Goal: Information Seeking & Learning: Learn about a topic

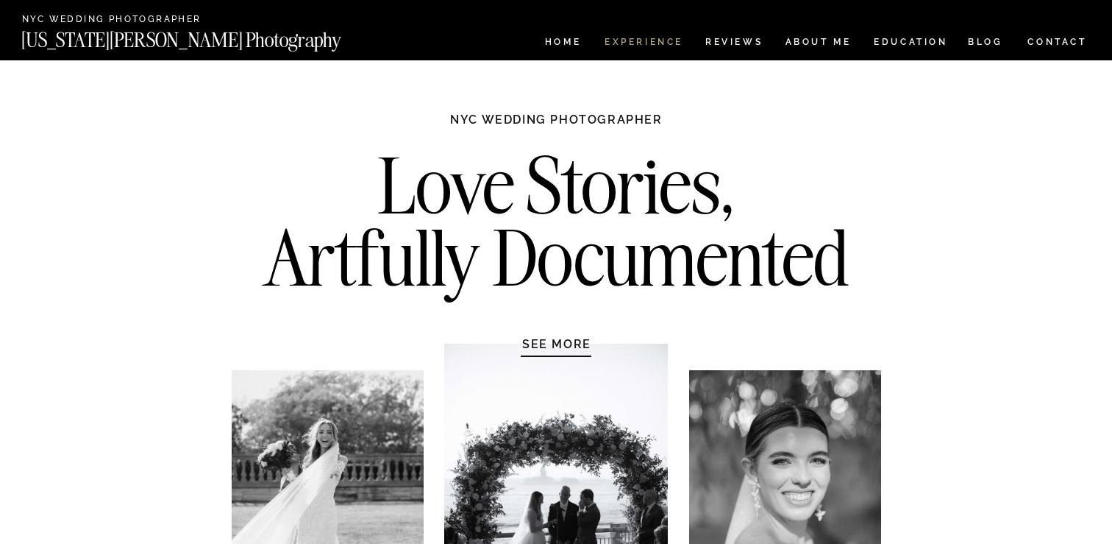
click at [635, 43] on nav "Experience" at bounding box center [643, 44] width 77 height 13
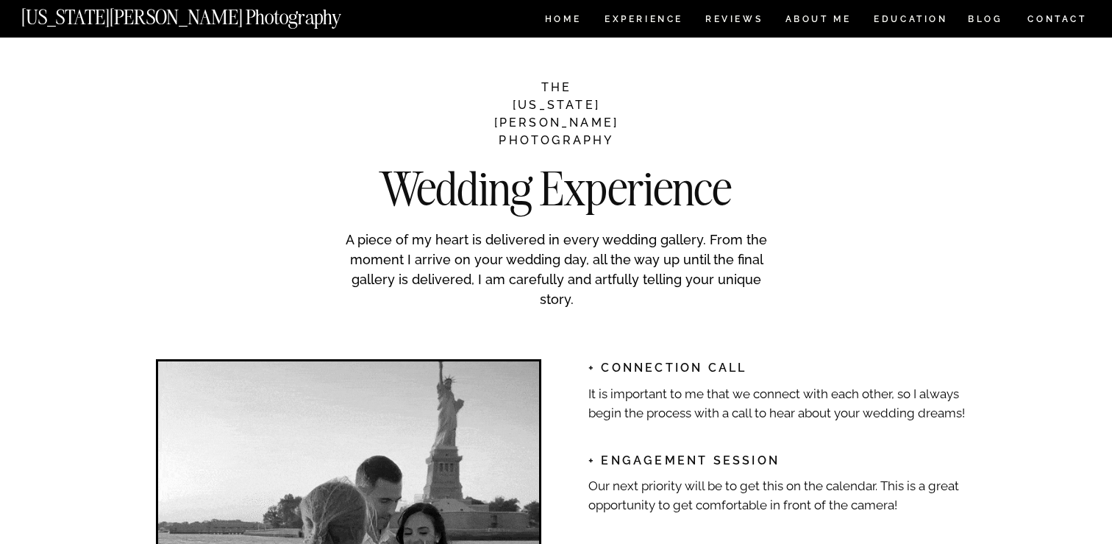
scroll to position [1956, 0]
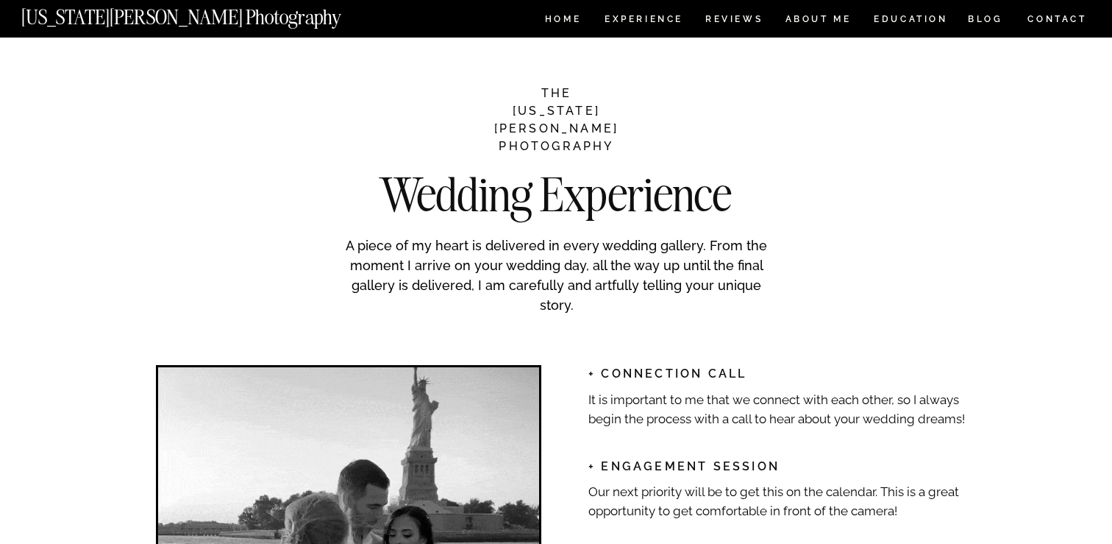
click at [623, 259] on p "A piece of my heart is delivered in every wedding gallery. From the moment I ar…" at bounding box center [556, 272] width 441 height 75
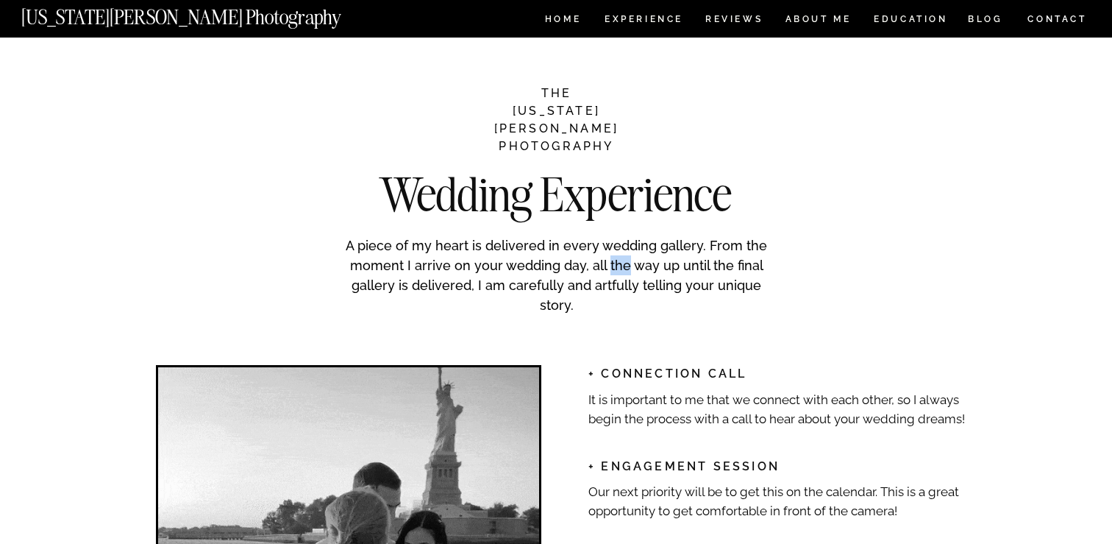
click at [623, 259] on p "A piece of my heart is delivered in every wedding gallery. From the moment I ar…" at bounding box center [556, 272] width 441 height 75
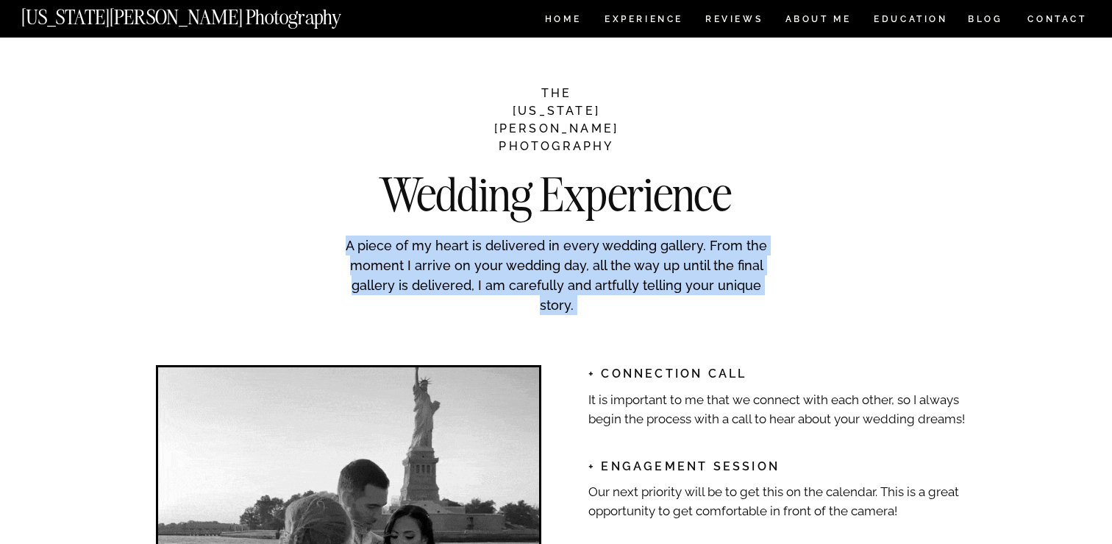
click at [623, 259] on p "A piece of my heart is delivered in every wedding gallery. From the moment I ar…" at bounding box center [556, 272] width 441 height 75
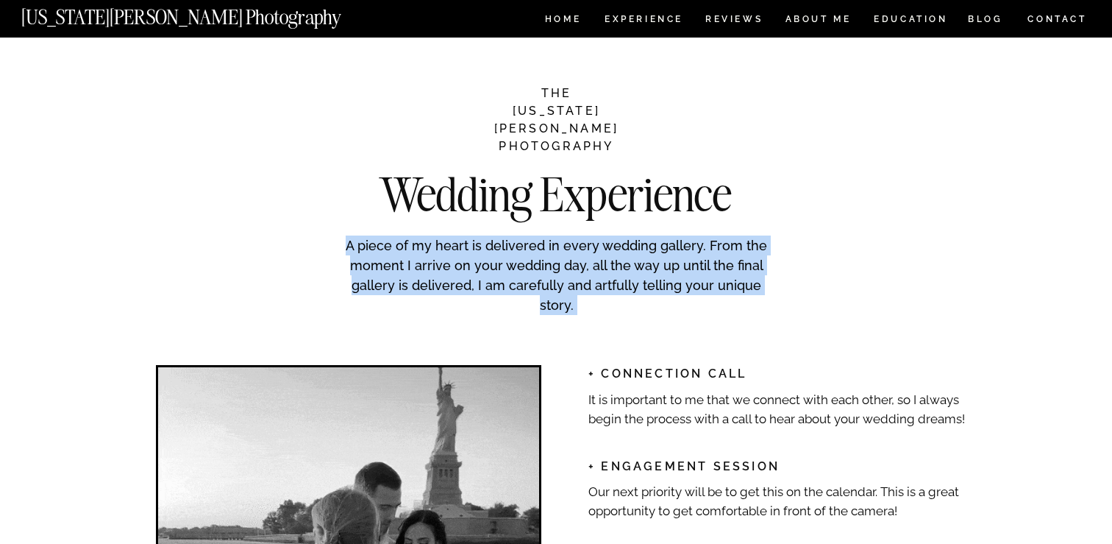
click at [623, 278] on p "A piece of my heart is delivered in every wedding gallery. From the moment I ar…" at bounding box center [556, 272] width 441 height 75
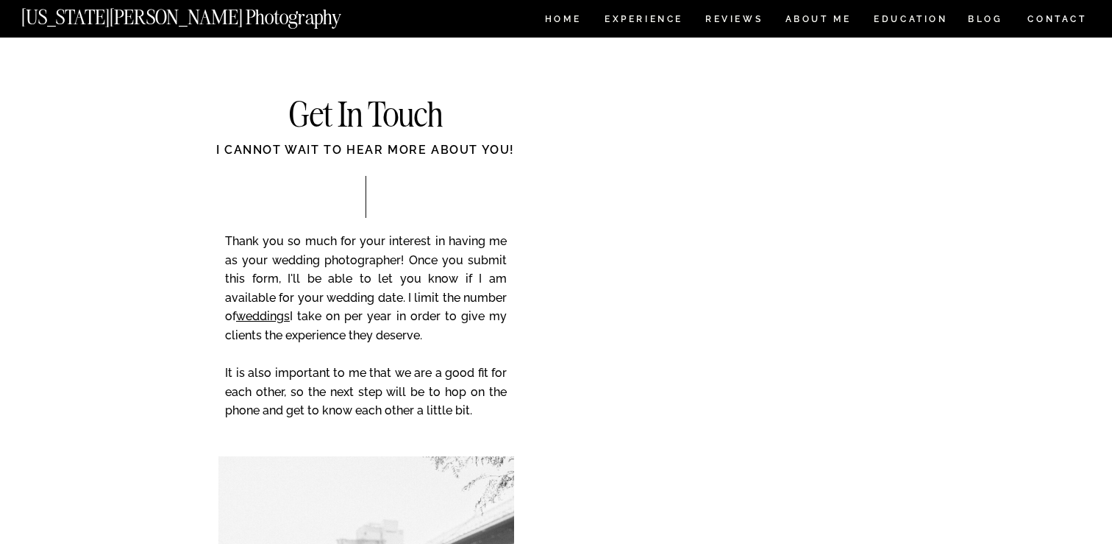
scroll to position [5841, 0]
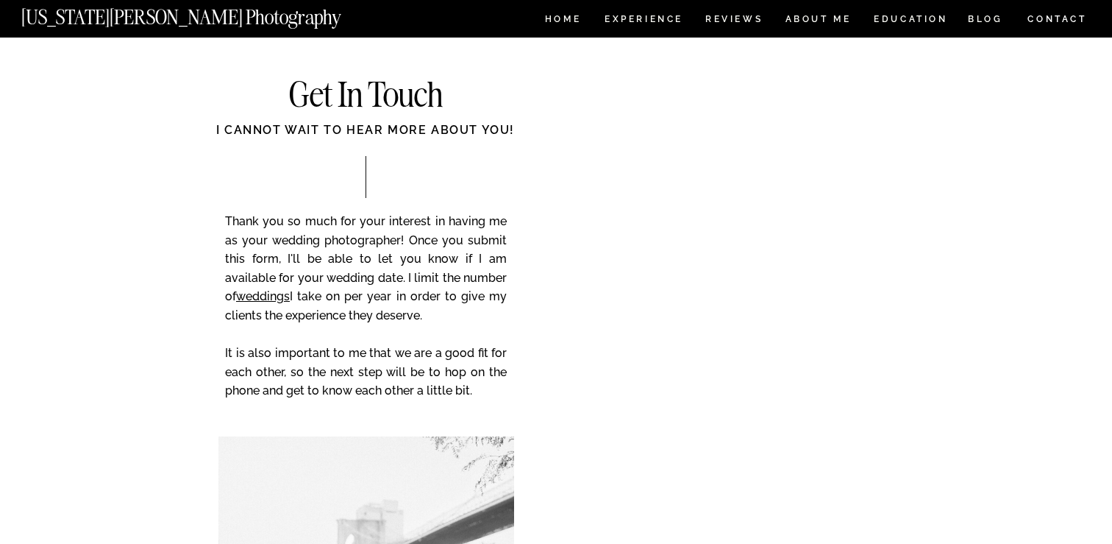
click at [418, 241] on p "Thank you so much for your interest in having me as your wedding photographer! …" at bounding box center [366, 316] width 282 height 209
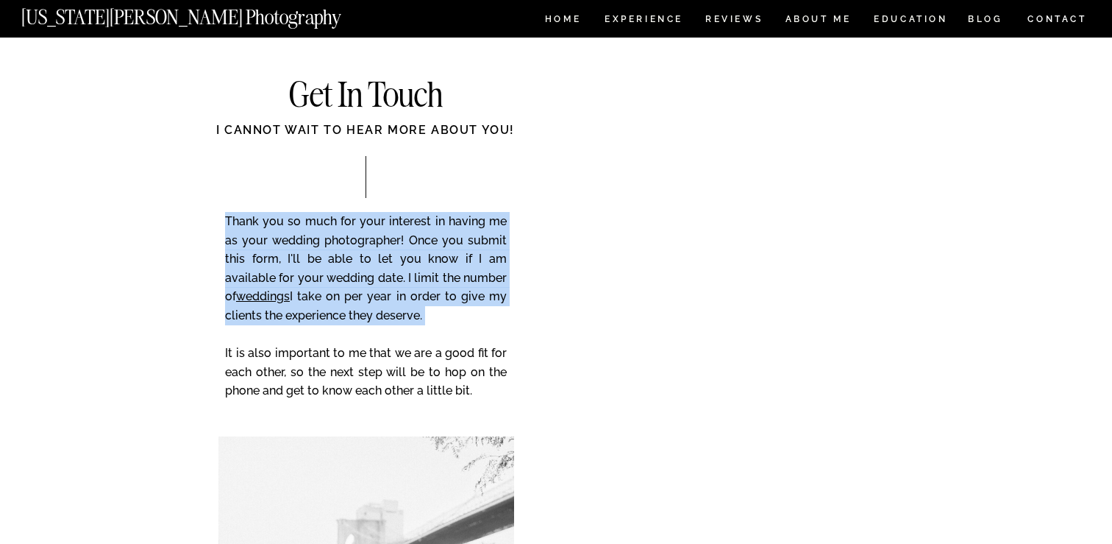
click at [418, 241] on p "Thank you so much for your interest in having me as your wedding photographer! …" at bounding box center [366, 316] width 282 height 209
click at [418, 268] on p "Thank you so much for your interest in having me as your wedding photographer! …" at bounding box center [366, 316] width 282 height 209
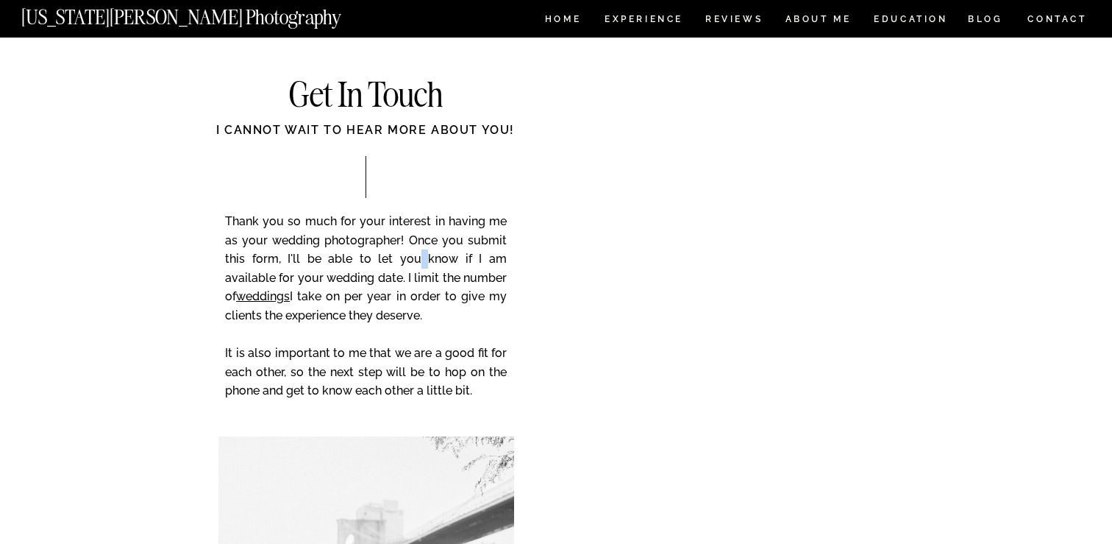
click at [418, 268] on p "Thank you so much for your interest in having me as your wedding photographer! …" at bounding box center [366, 316] width 282 height 209
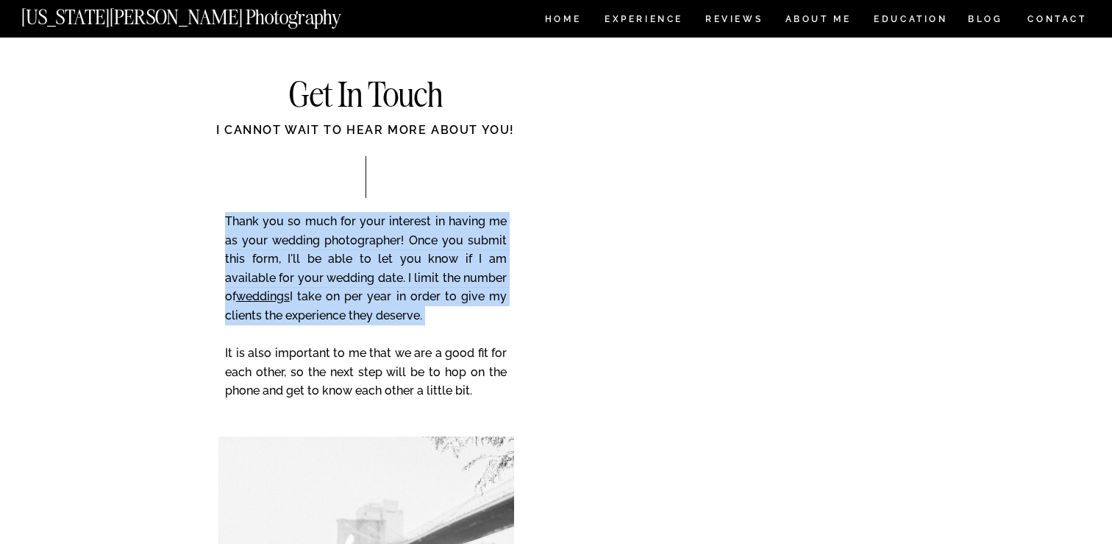
click at [418, 268] on p "Thank you so much for your interest in having me as your wedding photographer! …" at bounding box center [366, 316] width 282 height 209
click at [420, 293] on p "Thank you so much for your interest in having me as your wedding photographer! …" at bounding box center [366, 316] width 282 height 209
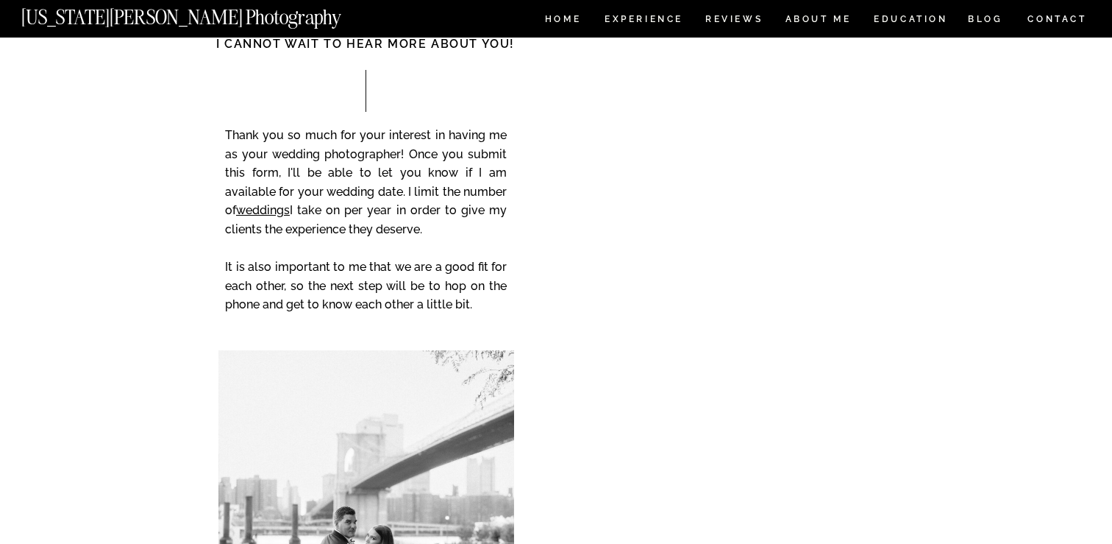
scroll to position [5922, 0]
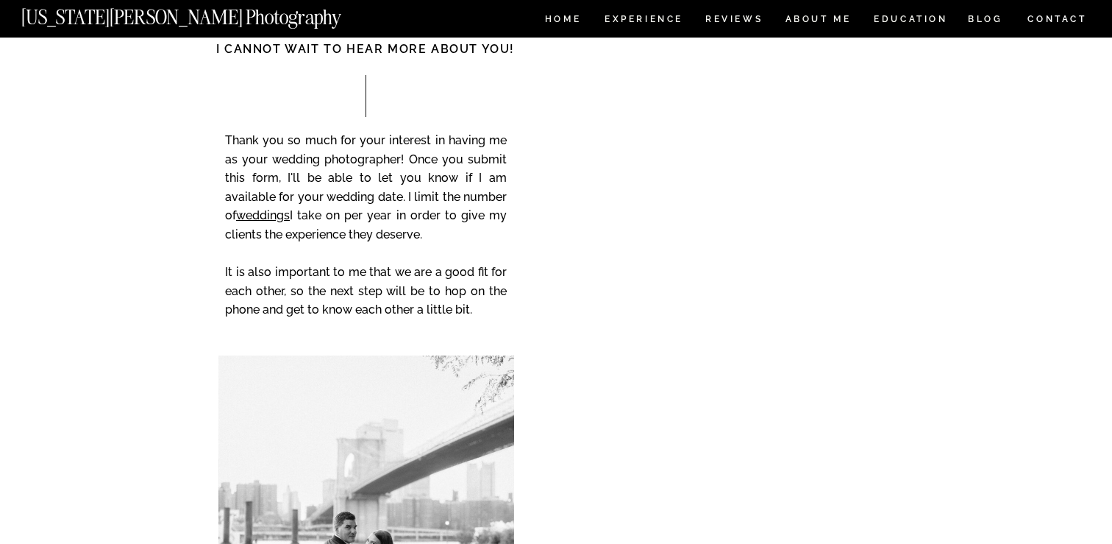
click at [420, 293] on p "Thank you so much for your interest in having me as your wedding photographer! …" at bounding box center [366, 235] width 282 height 209
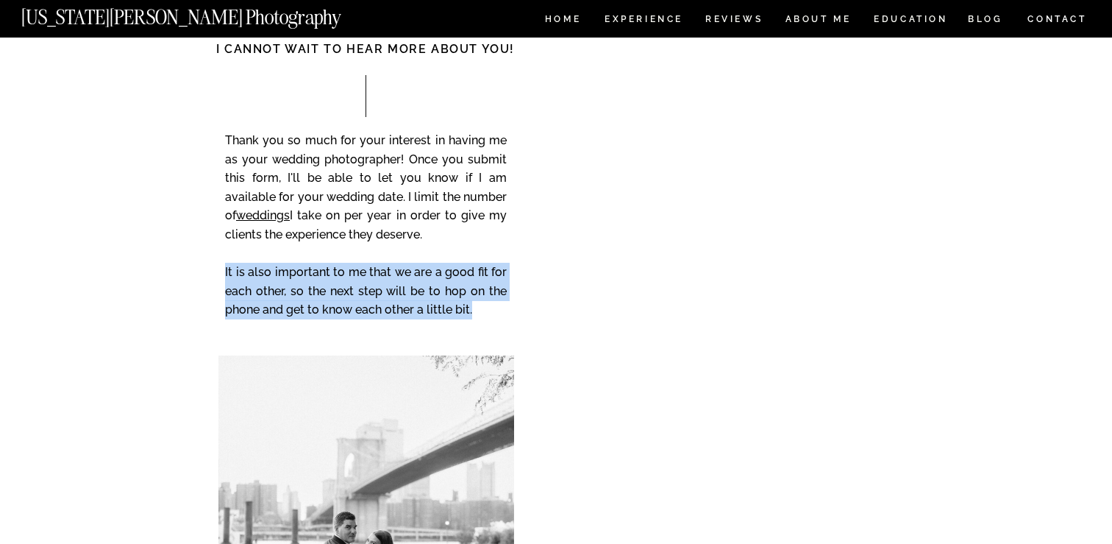
click at [420, 293] on p "Thank you so much for your interest in having me as your wedding photographer! …" at bounding box center [366, 235] width 282 height 209
click at [447, 293] on p "Thank you so much for your interest in having me as your wedding photographer! …" at bounding box center [366, 235] width 282 height 209
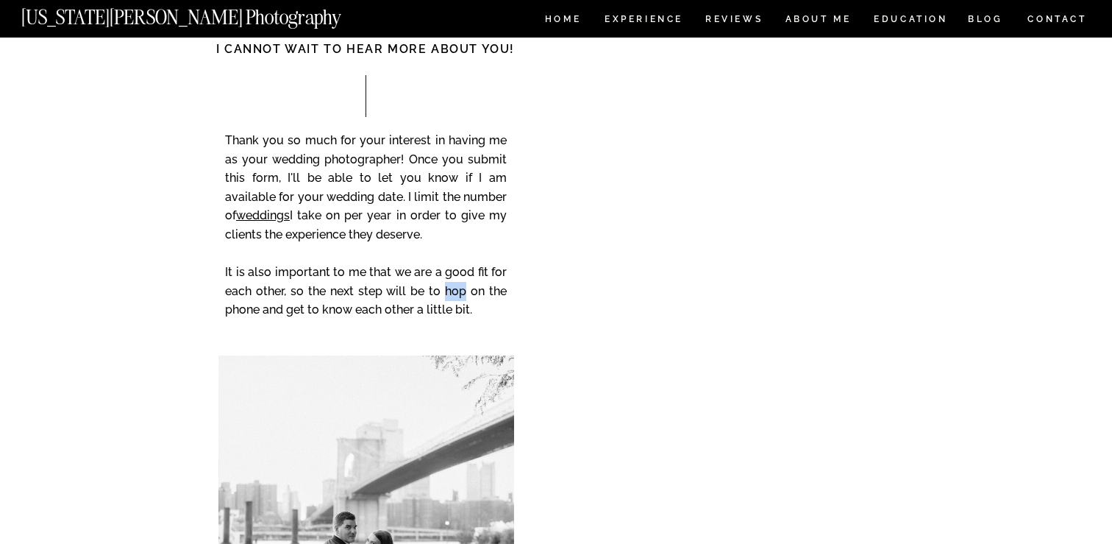
click at [447, 293] on p "Thank you so much for your interest in having me as your wedding photographer! …" at bounding box center [366, 235] width 282 height 209
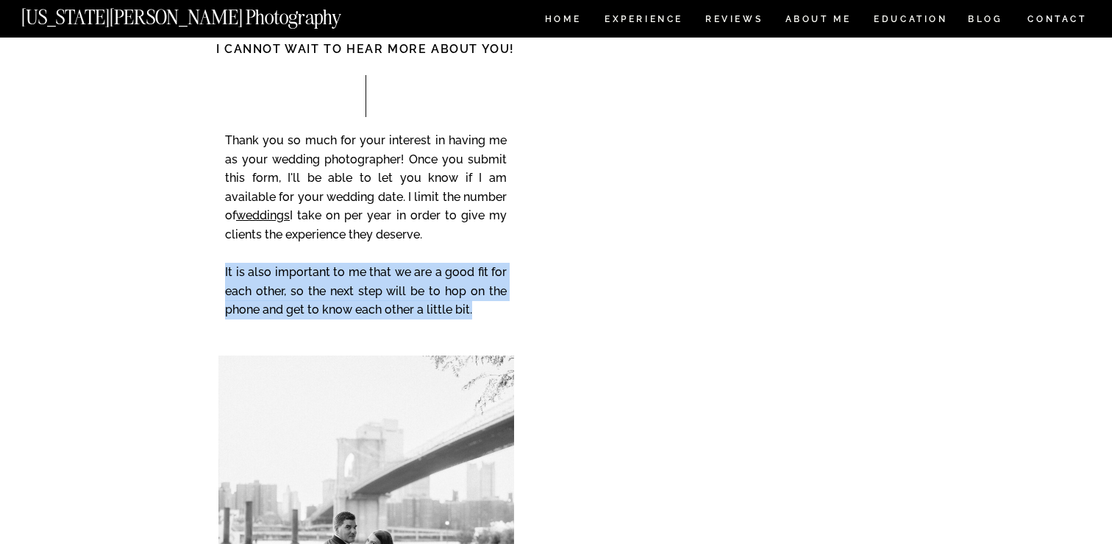
click at [447, 293] on p "Thank you so much for your interest in having me as your wedding photographer! …" at bounding box center [366, 235] width 282 height 209
click at [419, 312] on p "Thank you so much for your interest in having me as your wedding photographer! …" at bounding box center [366, 235] width 282 height 209
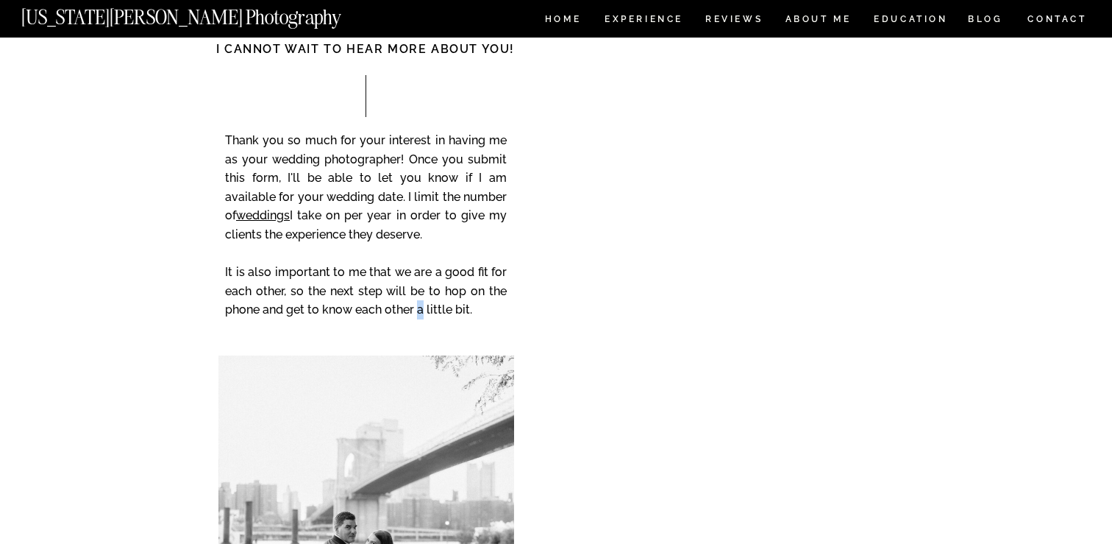
click at [419, 312] on p "Thank you so much for your interest in having me as your wedding photographer! …" at bounding box center [366, 235] width 282 height 209
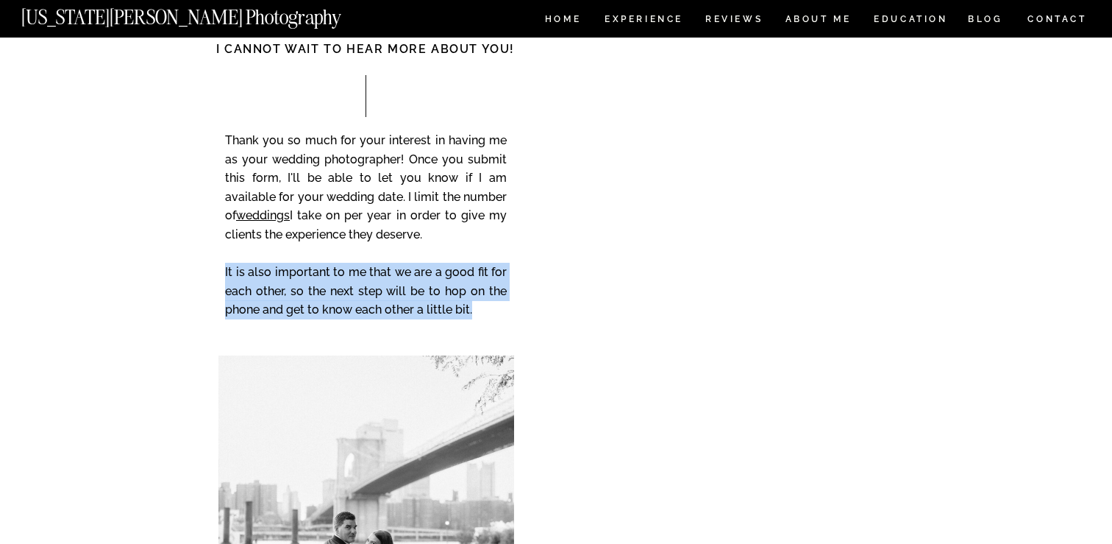
click at [419, 312] on p "Thank you so much for your interest in having me as your wedding photographer! …" at bounding box center [366, 235] width 282 height 209
click at [467, 302] on p "Thank you so much for your interest in having me as your wedding photographer! …" at bounding box center [366, 235] width 282 height 209
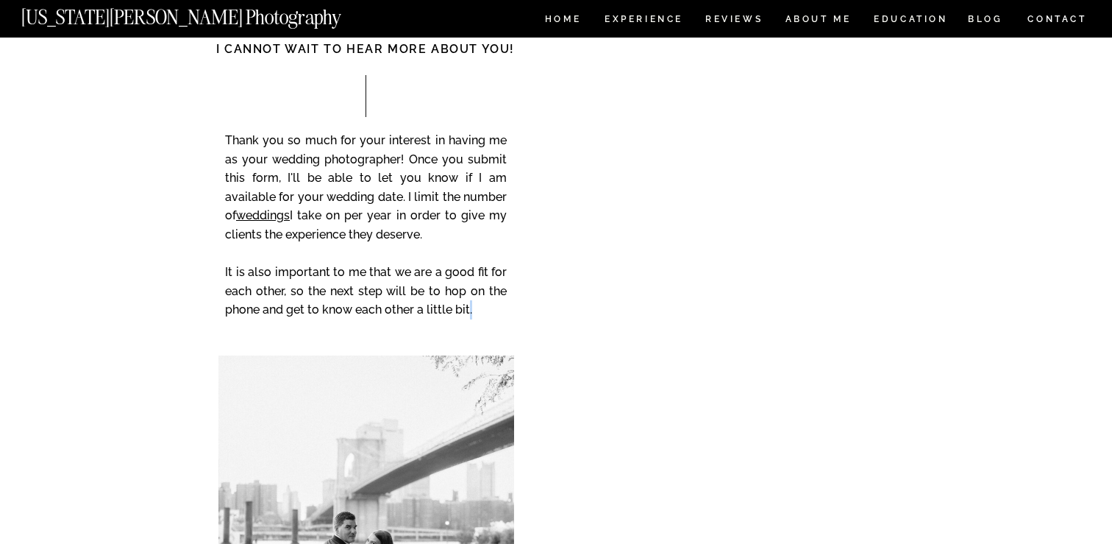
click at [467, 302] on p "Thank you so much for your interest in having me as your wedding photographer! …" at bounding box center [366, 235] width 282 height 209
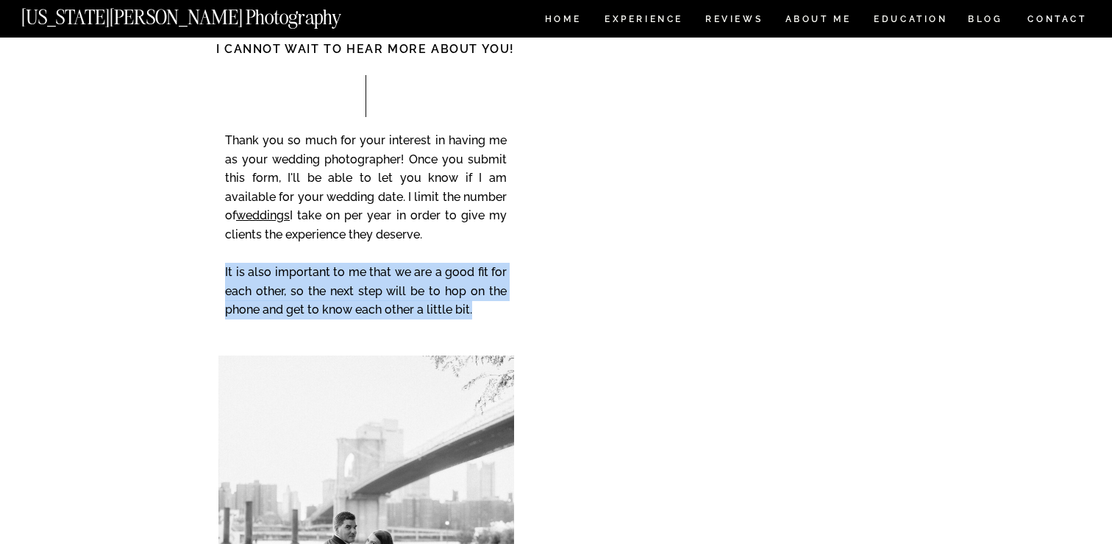
click at [467, 302] on p "Thank you so much for your interest in having me as your wedding photographer! …" at bounding box center [366, 235] width 282 height 209
